Goal: Find specific page/section: Find specific page/section

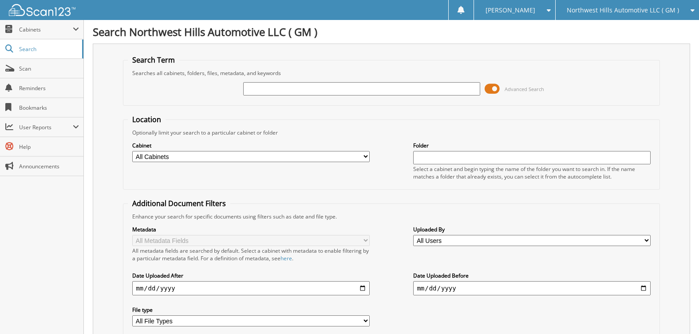
click at [252, 87] on input "text" at bounding box center [361, 88] width 237 height 13
type input "57534"
click at [491, 90] on span at bounding box center [491, 88] width 15 height 13
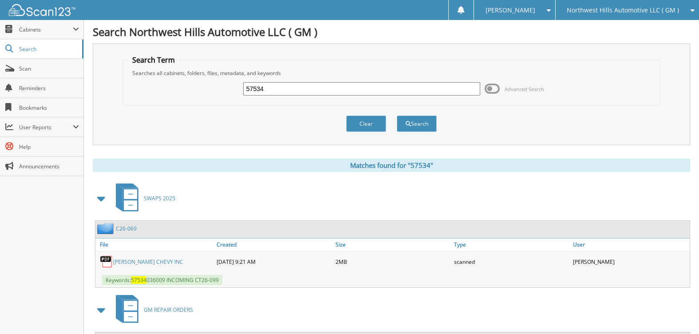
drag, startPoint x: 292, startPoint y: 90, endPoint x: 216, endPoint y: 96, distance: 76.5
click at [216, 96] on div "57534 Advanced Search" at bounding box center [391, 89] width 526 height 24
type input "57485"
click at [397, 115] on button "Search" at bounding box center [417, 123] width 40 height 16
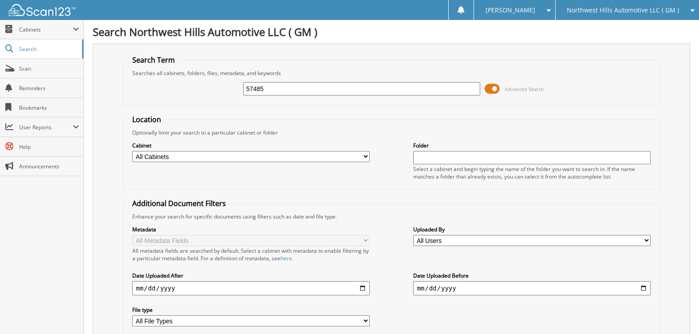
click at [154, 159] on select "All Cabinets ACCOUNTS PAYABLE ACCOUNTS PAYABLE 2025 AFTERSELL DEAD DEALS DEAD D…" at bounding box center [250, 156] width 237 height 11
select select "50202"
click at [132, 151] on select "All Cabinets ACCOUNTS PAYABLE ACCOUNTS PAYABLE 2025 AFTERSELL DEAD DEALS DEAD D…" at bounding box center [250, 156] width 237 height 11
click at [55, 12] on img at bounding box center [42, 10] width 67 height 12
